Goal: Task Accomplishment & Management: Manage account settings

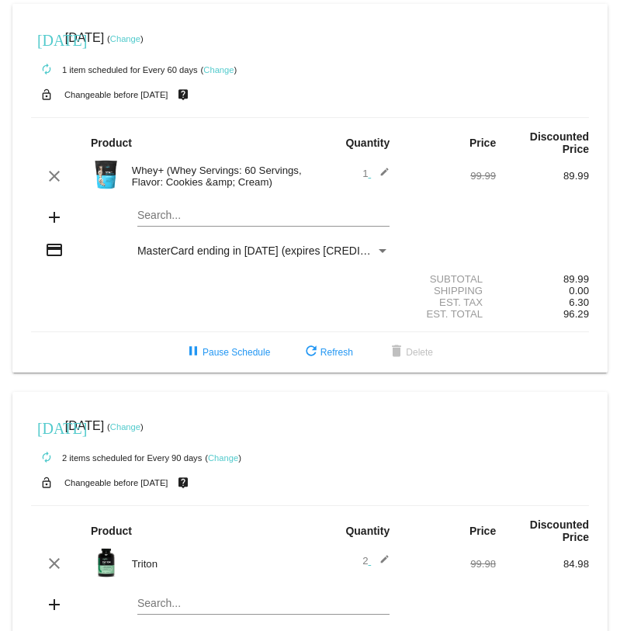
click at [218, 69] on link "Change" at bounding box center [218, 69] width 30 height 9
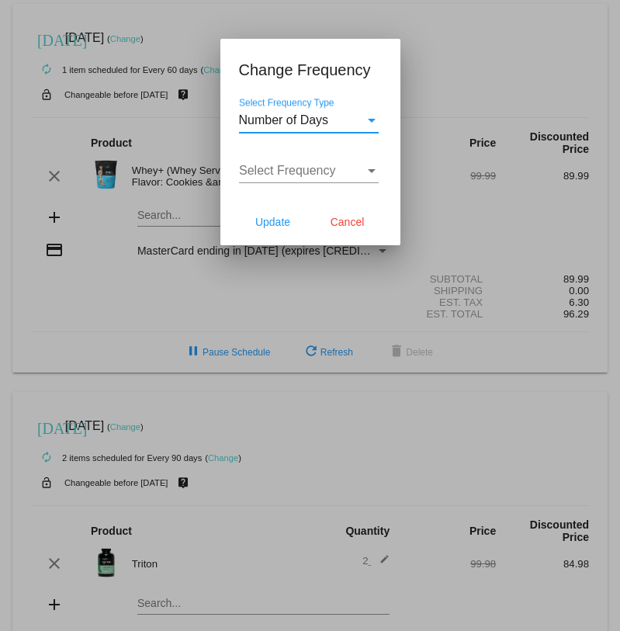
click at [314, 116] on span "Number of Days" at bounding box center [284, 119] width 90 height 13
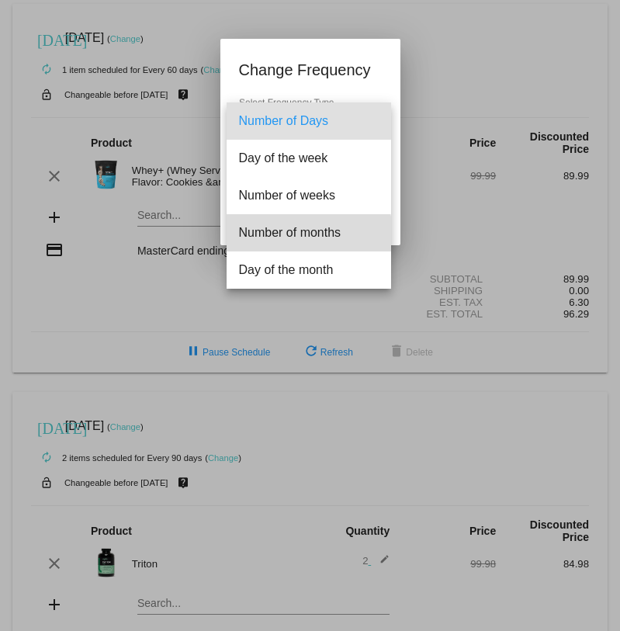
click at [298, 234] on span "Number of months" at bounding box center [309, 232] width 140 height 37
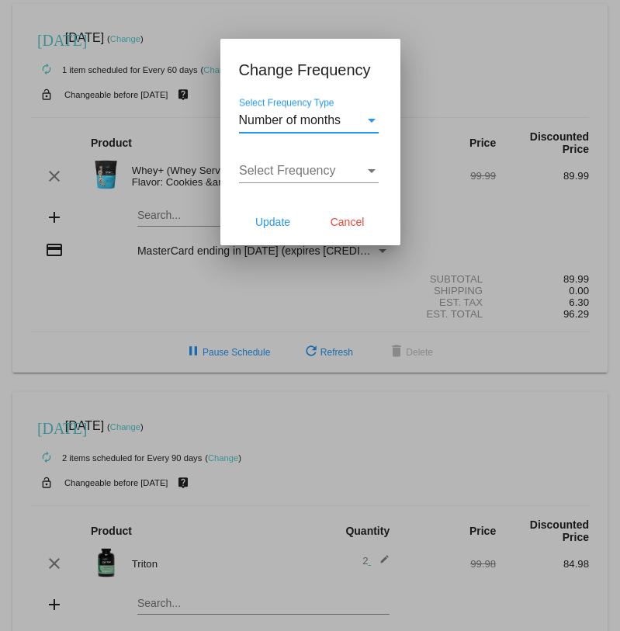
click at [317, 168] on span "Select Frequency" at bounding box center [287, 170] width 97 height 13
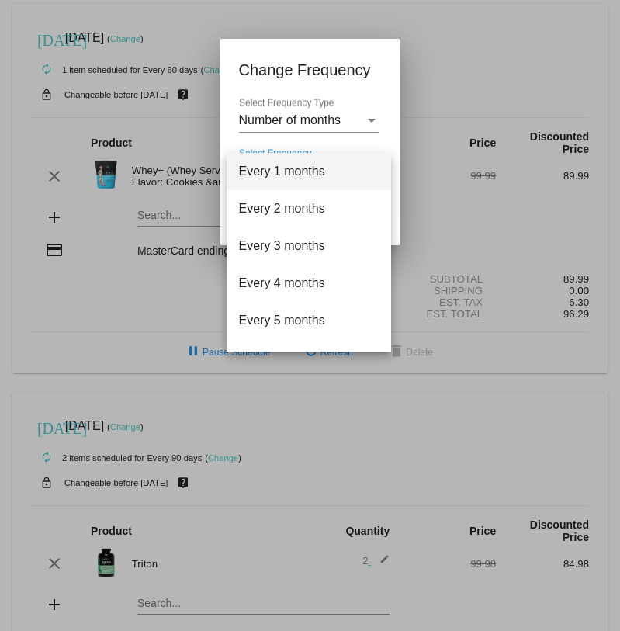
click at [312, 174] on span "Every 1 months" at bounding box center [309, 171] width 140 height 37
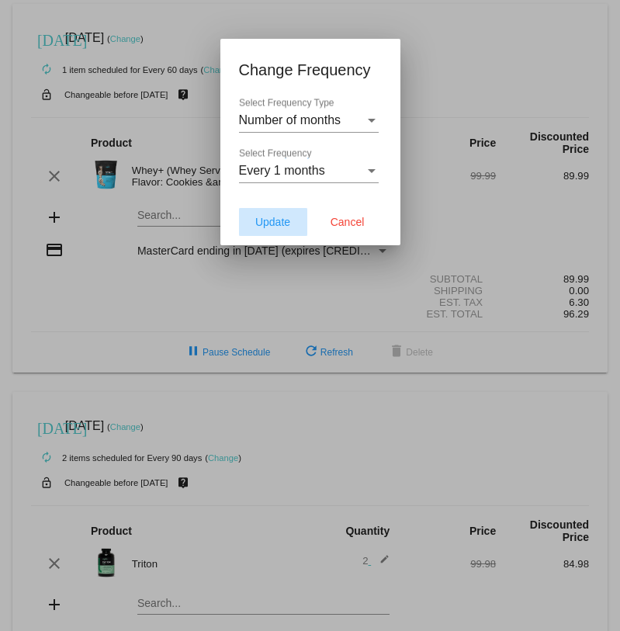
click at [276, 222] on span "Update" at bounding box center [272, 222] width 35 height 12
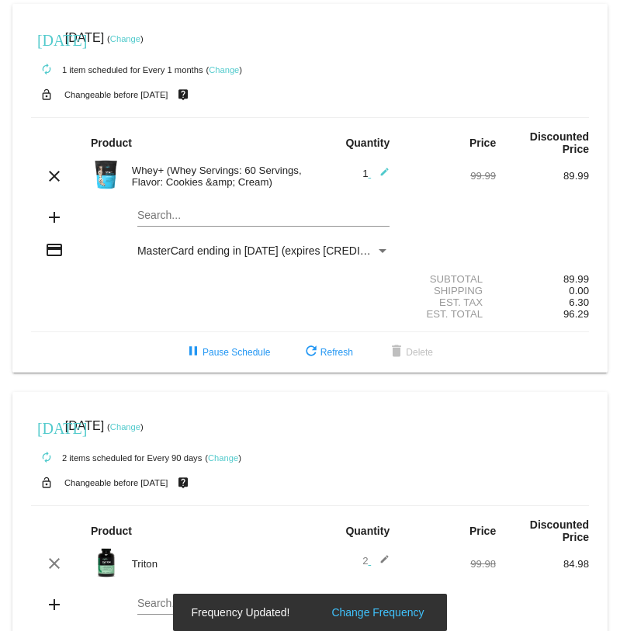
click at [384, 172] on mat-icon "edit" at bounding box center [380, 176] width 19 height 19
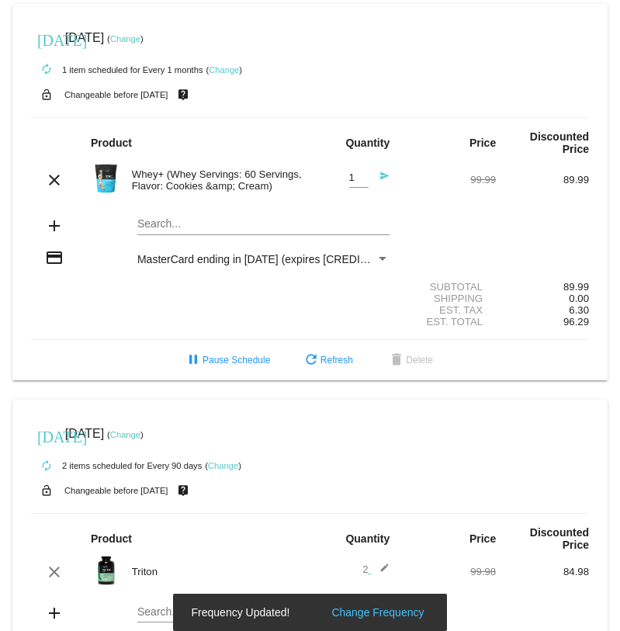
type input "2"
click at [362, 176] on input "2" at bounding box center [358, 178] width 19 height 12
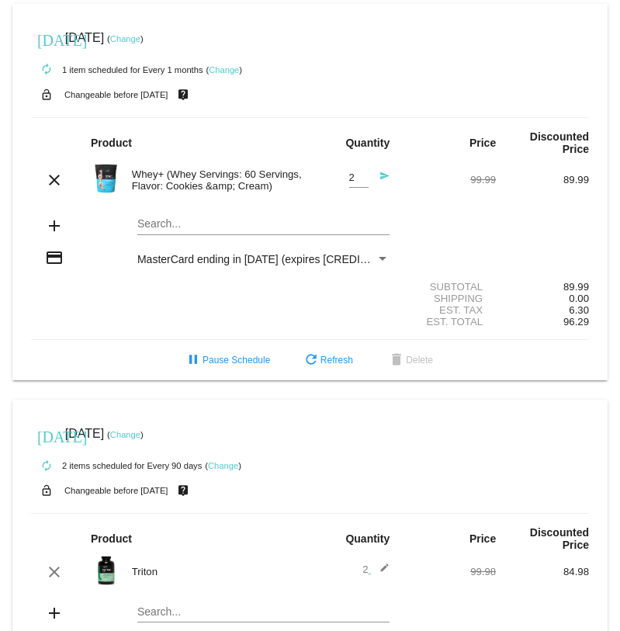
click at [387, 105] on mat-card "[DATE] [DATE] ( Change ) autorenew 1 item scheduled for Every 1 months ( Change…" at bounding box center [309, 192] width 595 height 376
click at [383, 179] on mat-icon "send" at bounding box center [380, 180] width 19 height 19
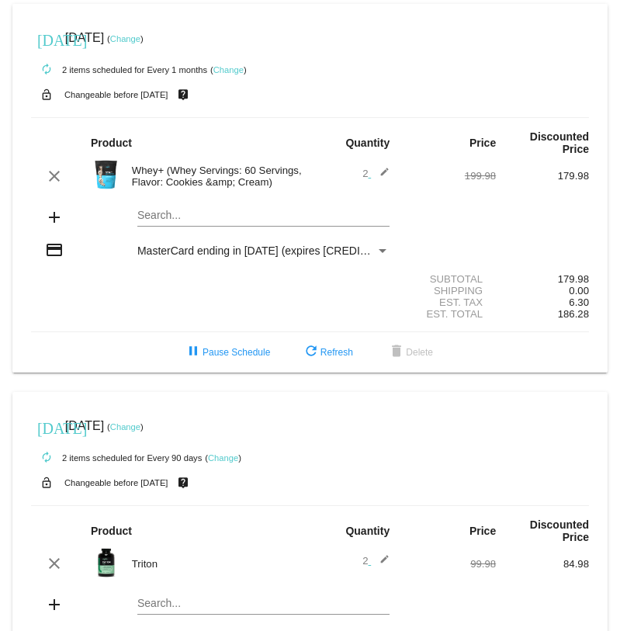
click at [140, 38] on link "Change" at bounding box center [125, 38] width 30 height 9
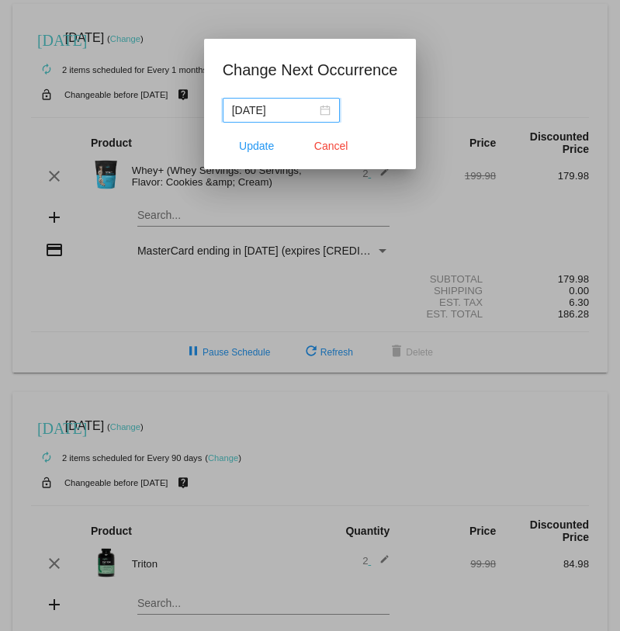
click at [317, 110] on div "[DATE]" at bounding box center [281, 110] width 99 height 17
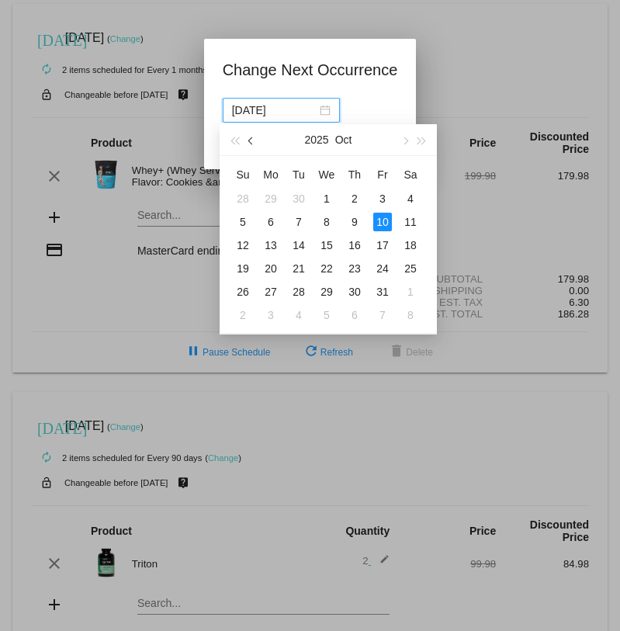
click at [251, 142] on span "button" at bounding box center [252, 141] width 8 height 8
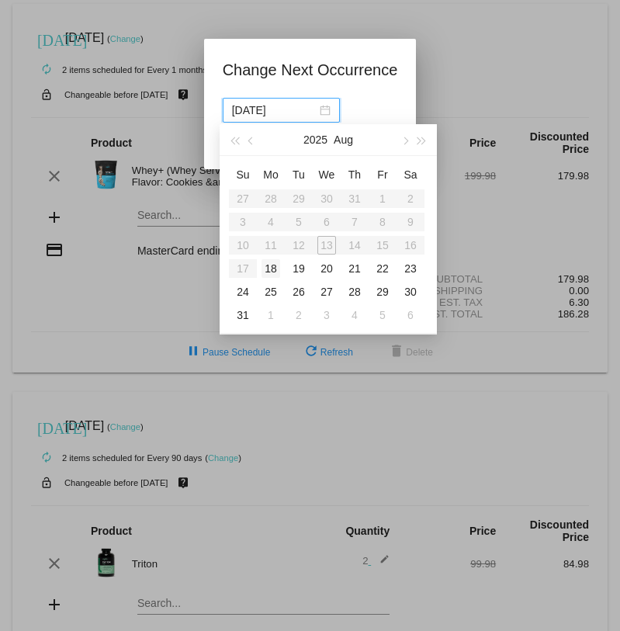
click at [272, 268] on div "18" at bounding box center [271, 268] width 19 height 19
type input "[DATE]"
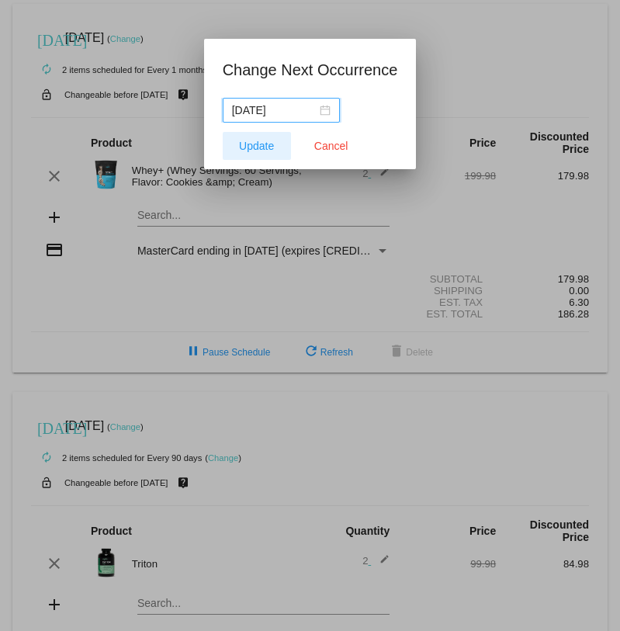
click at [258, 147] on span "Update" at bounding box center [256, 146] width 35 height 12
